Goal: Task Accomplishment & Management: Manage account settings

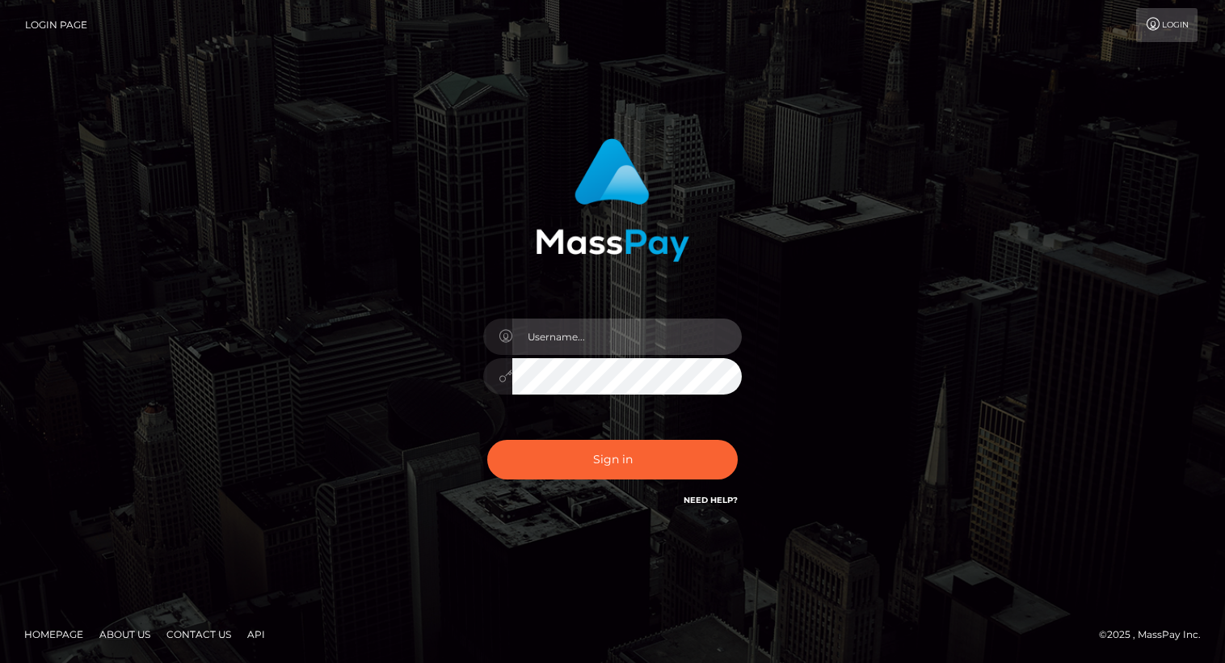
drag, startPoint x: 0, startPoint y: 0, endPoint x: 613, endPoint y: 342, distance: 701.5
click at [613, 342] on input "text" at bounding box center [626, 336] width 229 height 36
type input "[PERSON_NAME].luminaryplay"
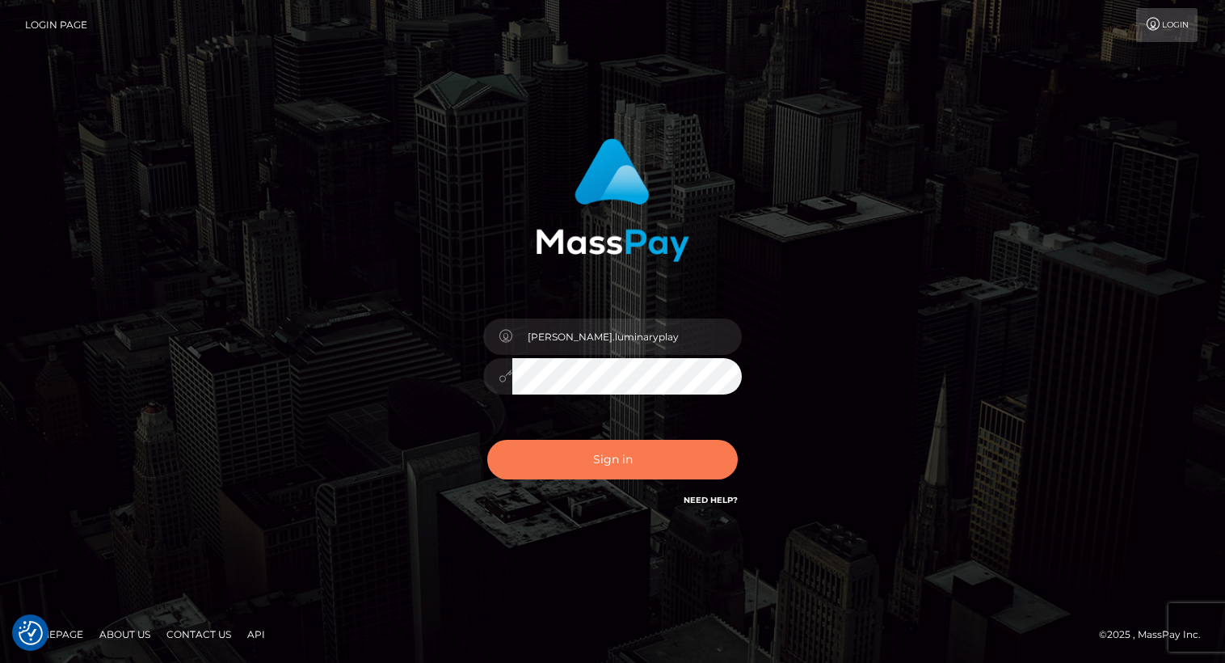
click at [624, 457] on button "Sign in" at bounding box center [612, 460] width 251 height 40
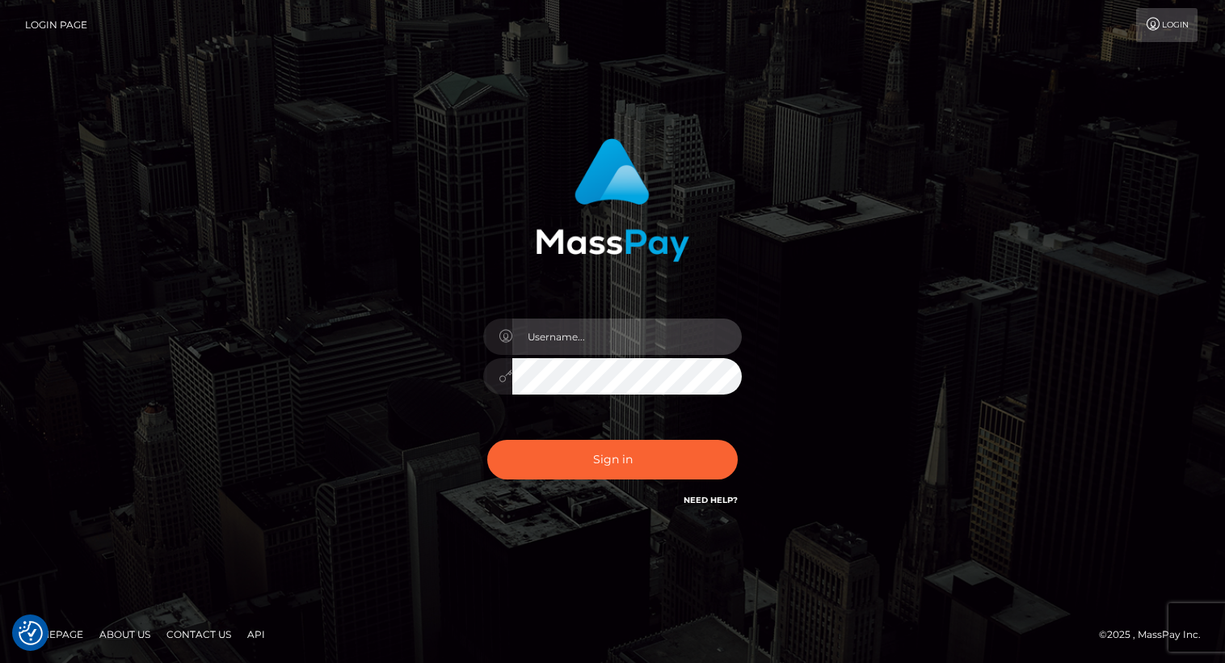
click at [666, 344] on input "text" at bounding box center [626, 336] width 229 height 36
type input "Arlene.luminaryplay"
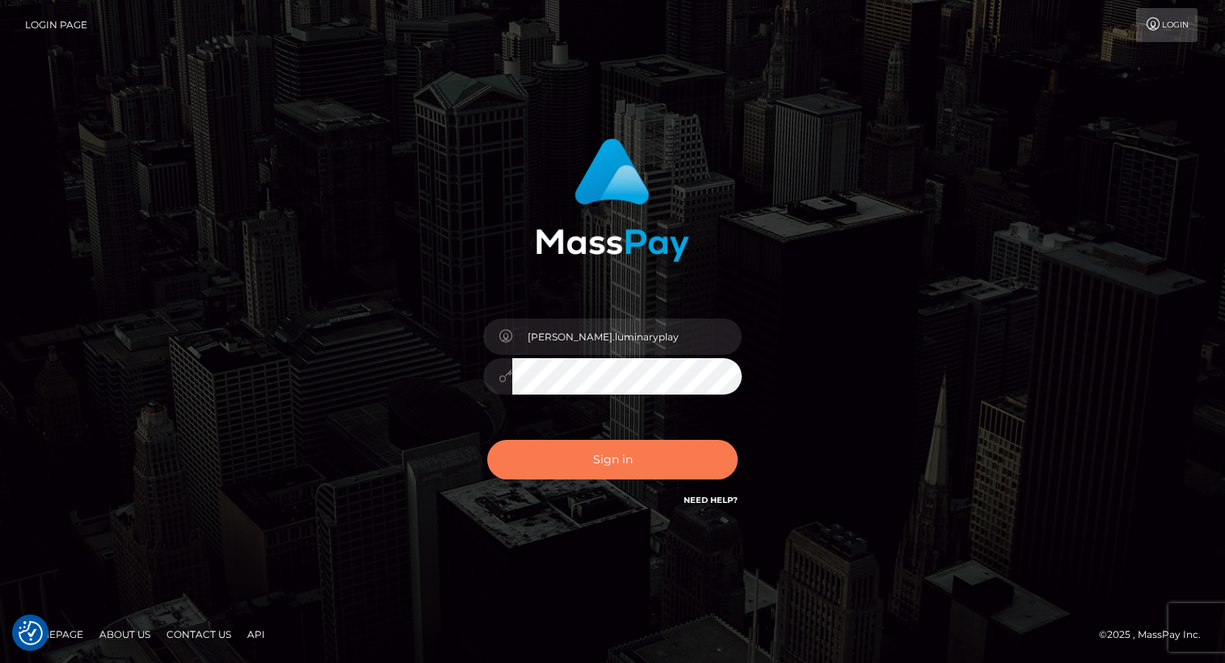
click at [617, 465] on button "Sign in" at bounding box center [612, 460] width 251 height 40
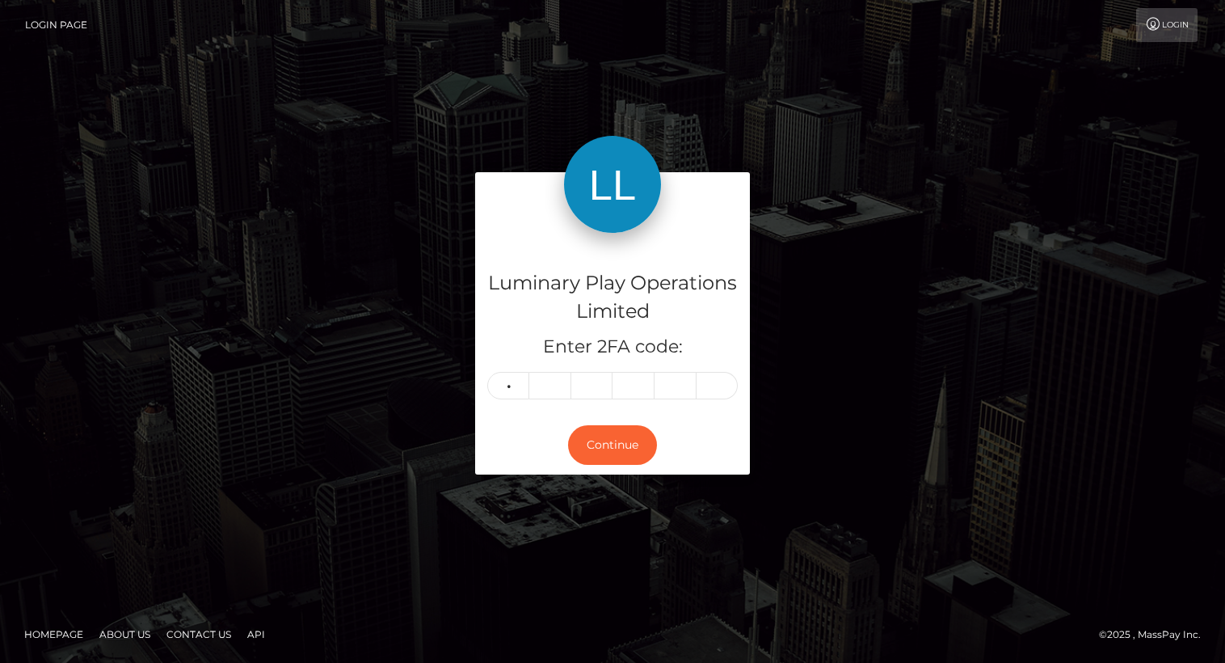
type input "9"
type input "0"
type input "2"
type input "3"
type input "0"
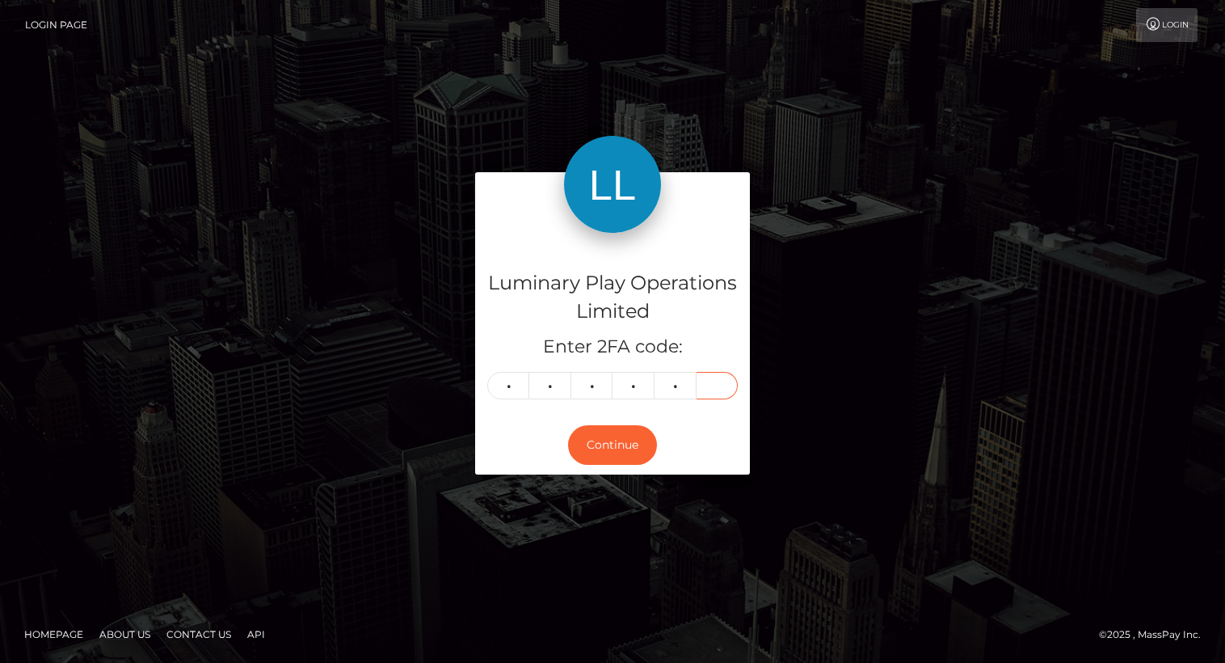
type input "7"
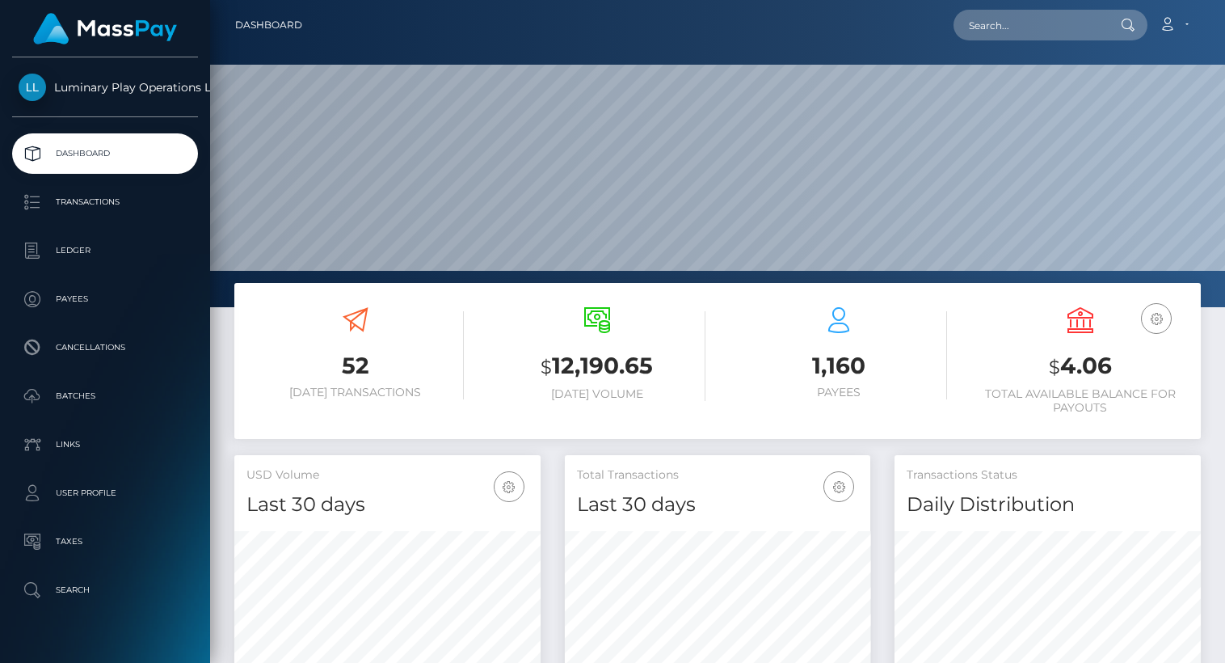
scroll to position [286, 306]
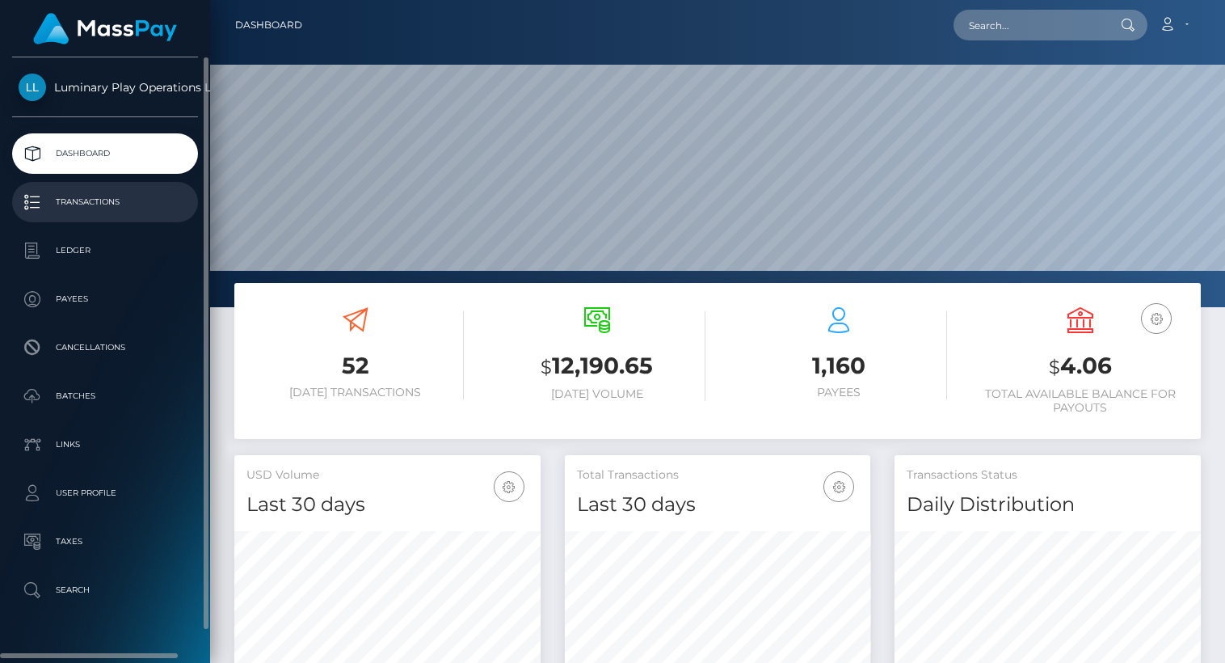
click at [93, 200] on p "Transactions" at bounding box center [105, 202] width 173 height 24
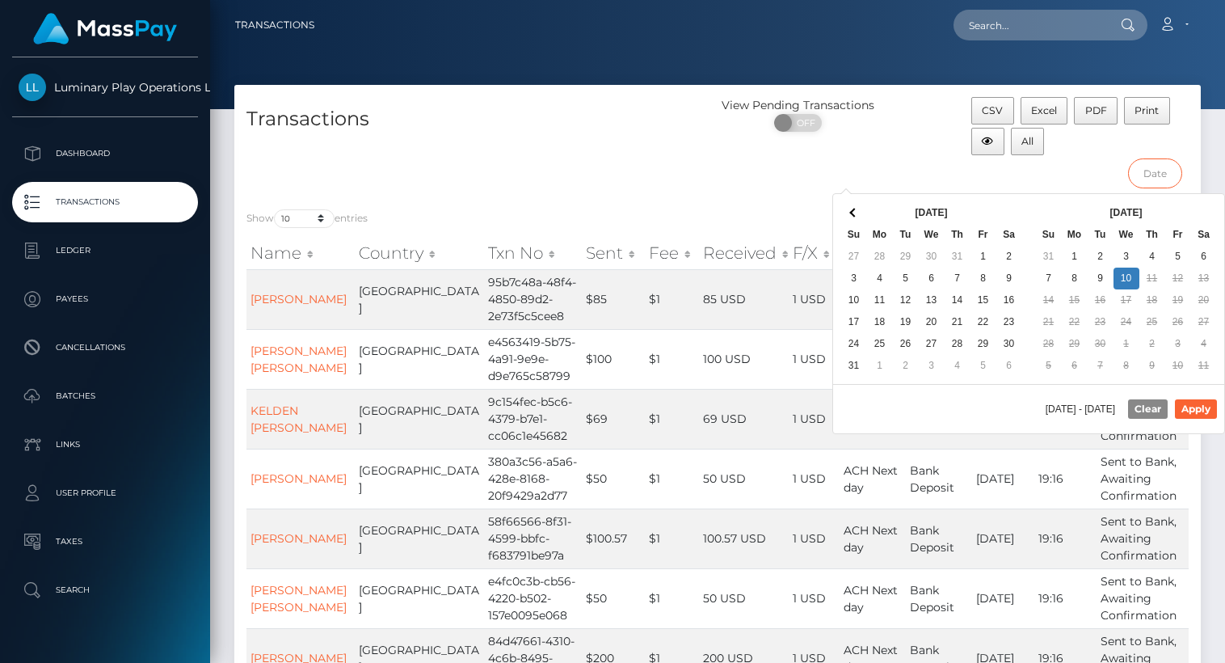
click at [1160, 171] on input "text" at bounding box center [1155, 173] width 54 height 30
click at [1202, 409] on button "Apply" at bounding box center [1196, 408] width 42 height 19
type input "08/30/2025 - 09/10/2025"
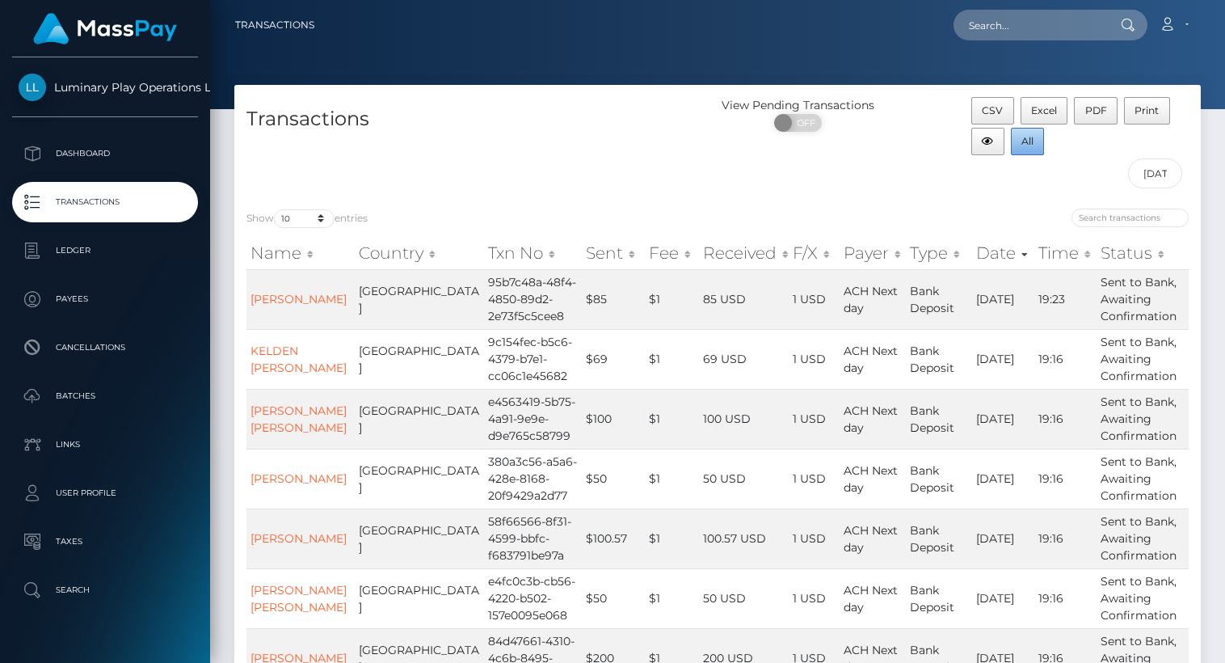
click at [1026, 143] on span "All" at bounding box center [1027, 141] width 12 height 12
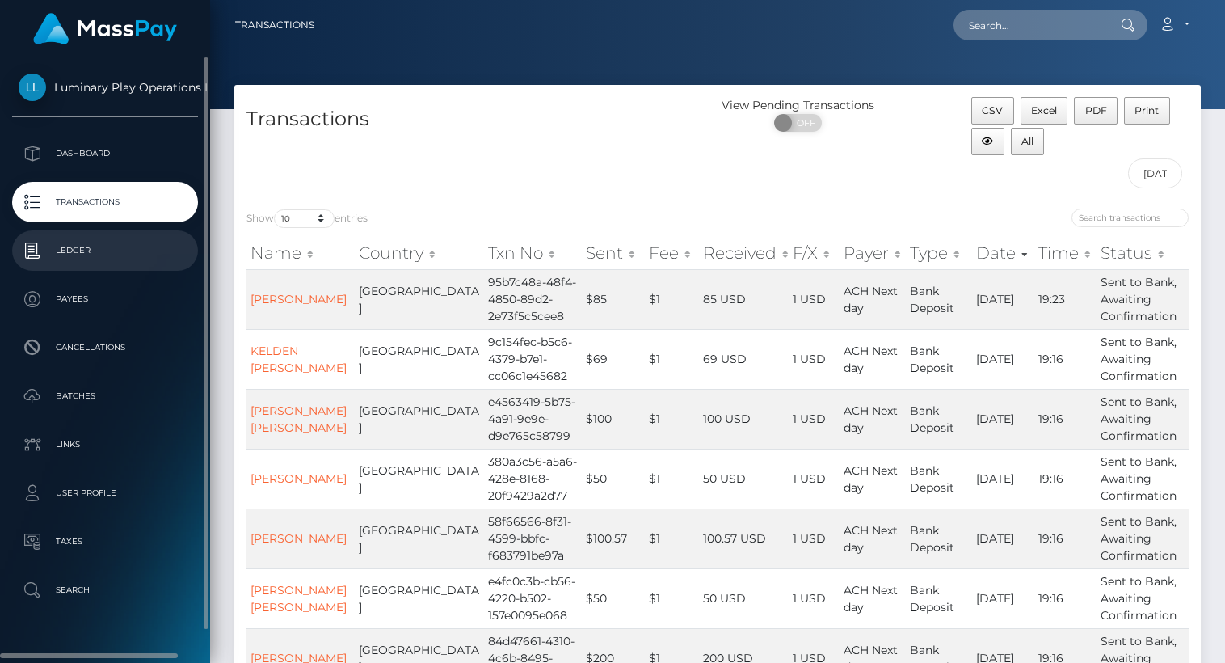
click at [91, 251] on p "Ledger" at bounding box center [105, 250] width 173 height 24
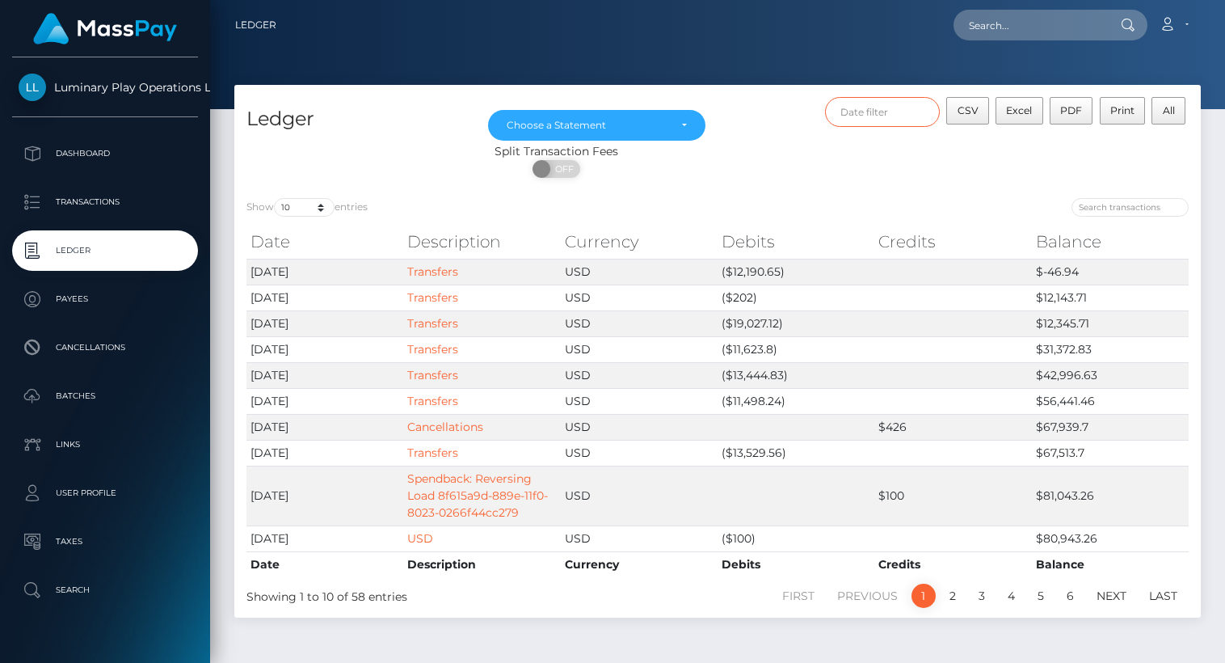
click at [892, 107] on input "text" at bounding box center [882, 112] width 115 height 30
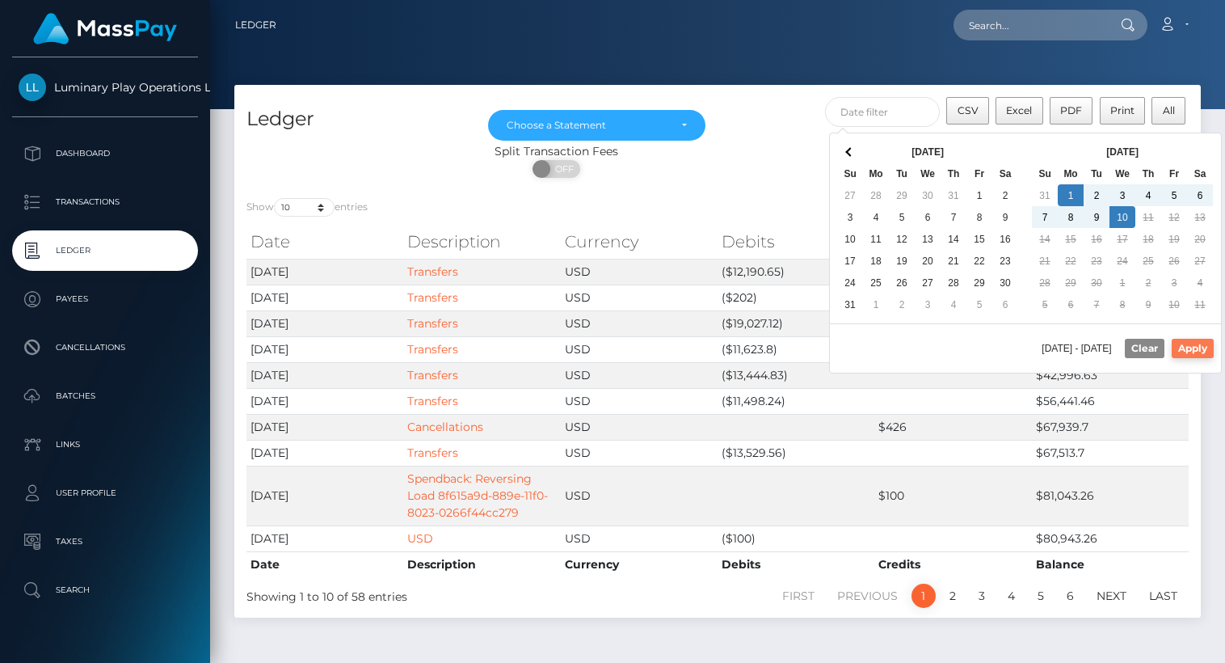
click at [1194, 348] on button "Apply" at bounding box center [1193, 348] width 42 height 19
type input "[DATE] - [DATE]"
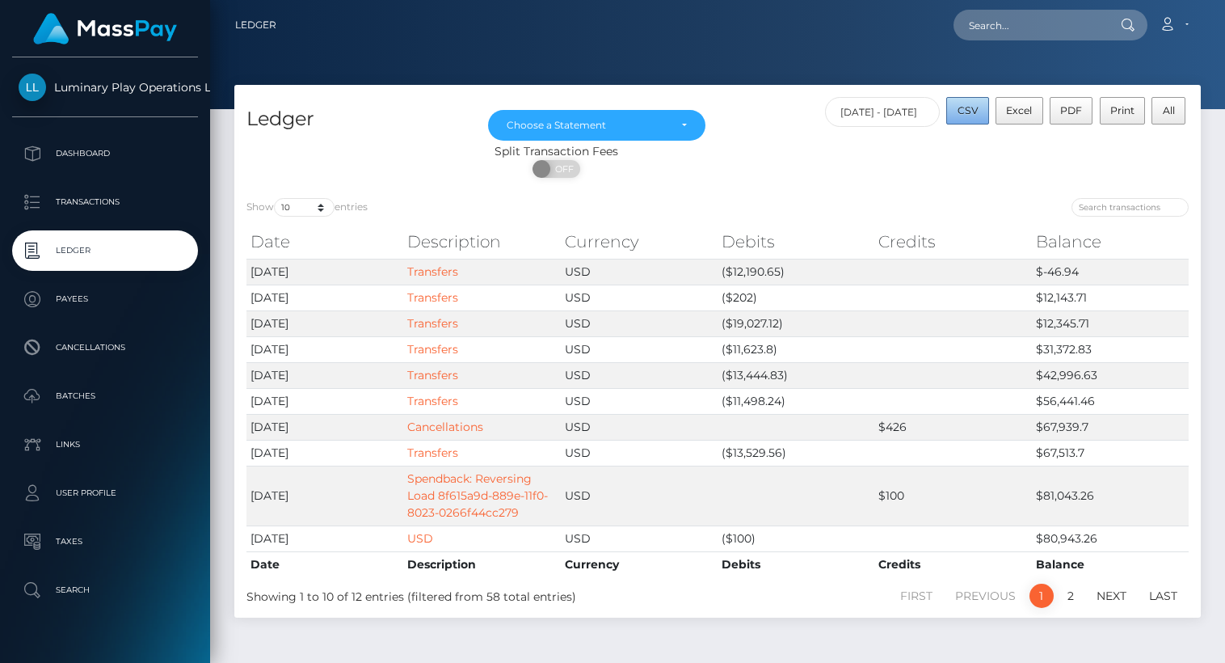
click at [972, 116] on span "CSV" at bounding box center [968, 110] width 21 height 12
click at [294, 208] on select "10 25 50 100 250" at bounding box center [304, 207] width 61 height 19
select select "50"
click at [276, 199] on select "10 25 50 100 250" at bounding box center [304, 207] width 61 height 19
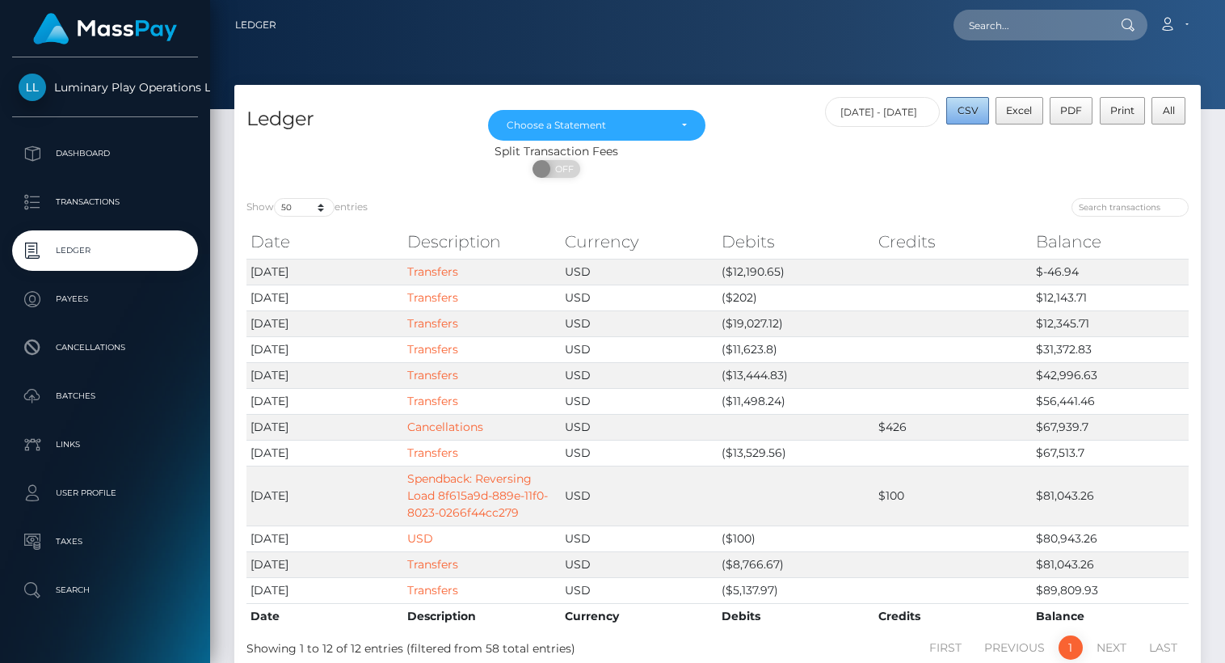
click at [972, 109] on span "CSV" at bounding box center [968, 110] width 21 height 12
click at [679, 124] on div "Choose a Statement" at bounding box center [597, 125] width 180 height 13
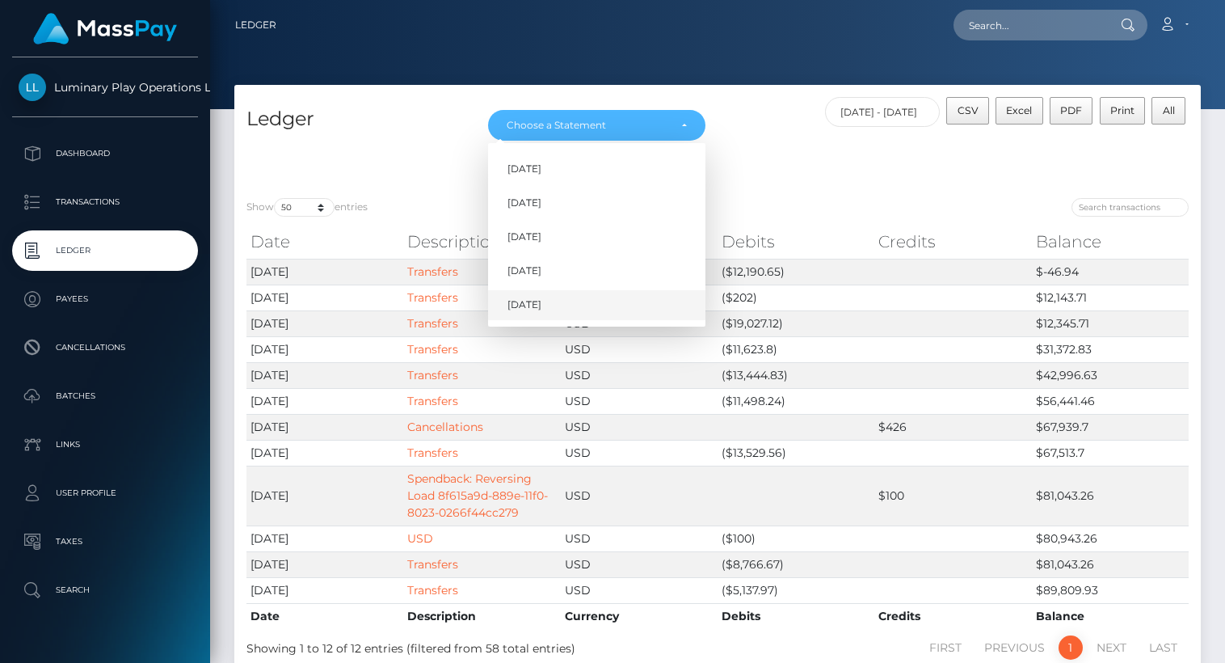
click at [525, 304] on span "[DATE]" at bounding box center [524, 305] width 34 height 15
select select "[DATE]"
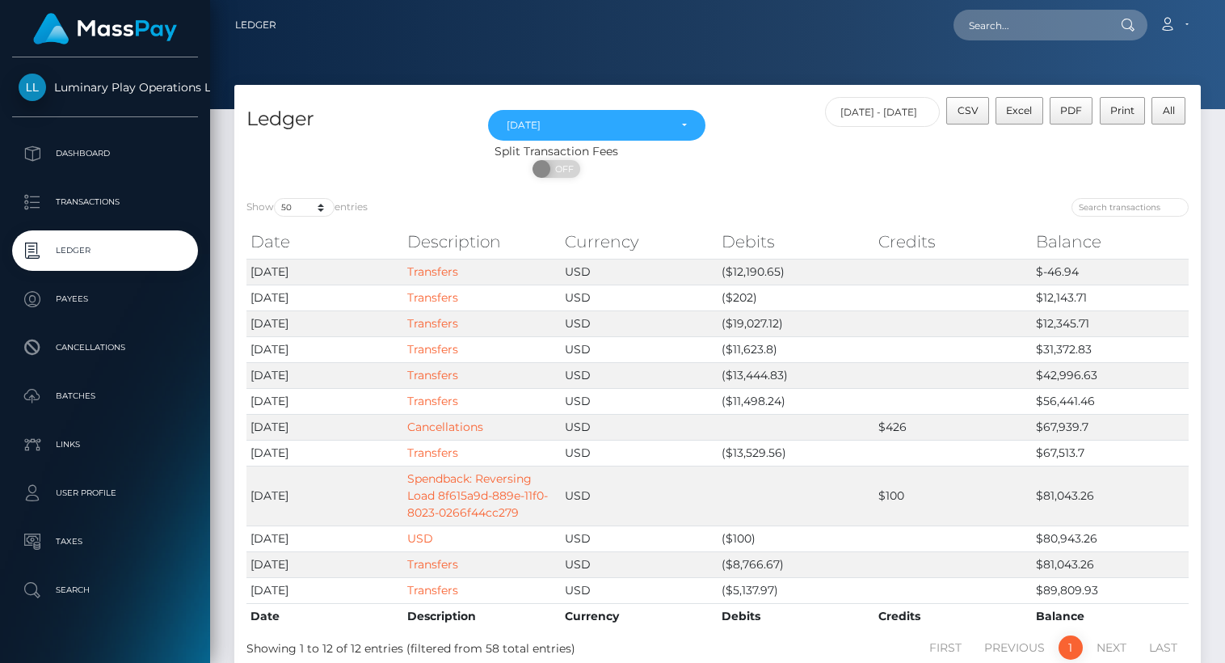
click at [1206, 48] on nav "Ledger Loading... Loading..." at bounding box center [717, 25] width 1015 height 50
